Goal: Find specific page/section: Find specific page/section

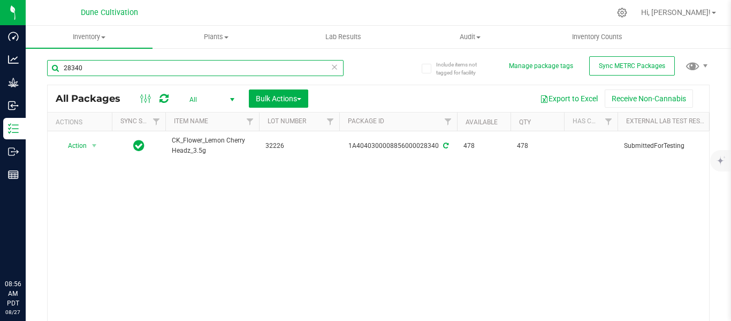
click at [119, 70] on input "28340" at bounding box center [195, 68] width 296 height 16
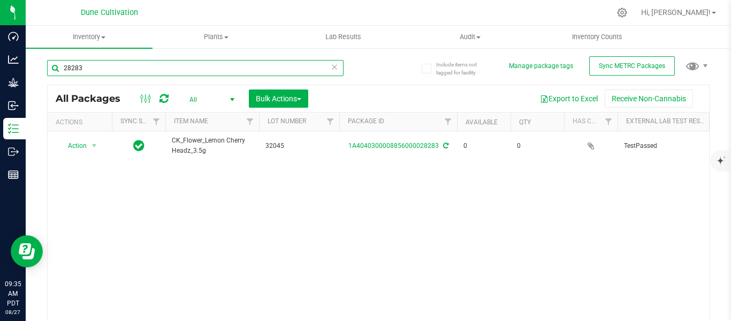
click at [153, 71] on input "28283" at bounding box center [195, 68] width 296 height 16
type input "2"
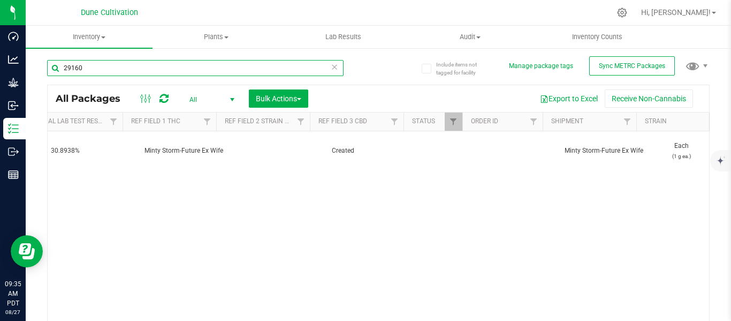
scroll to position [0, 680]
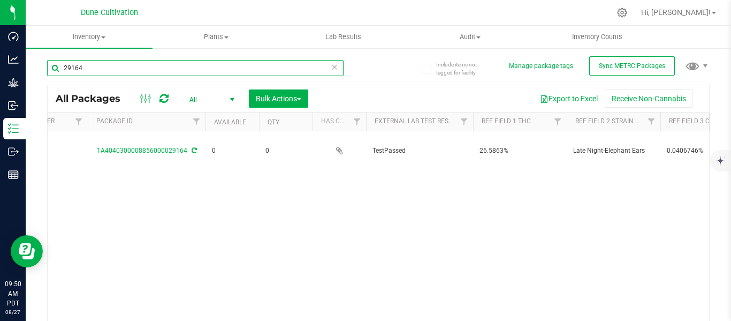
scroll to position [0, 355]
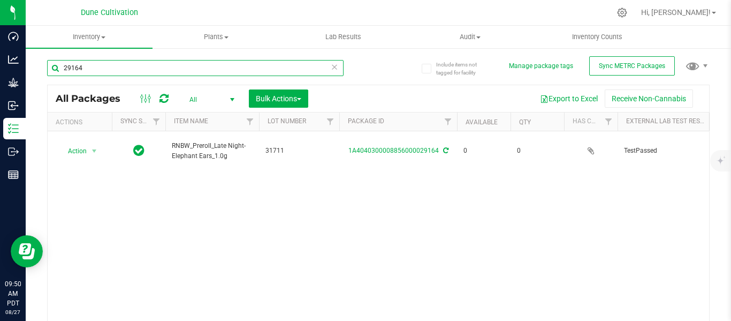
type input "29164"
